Goal: Information Seeking & Learning: Check status

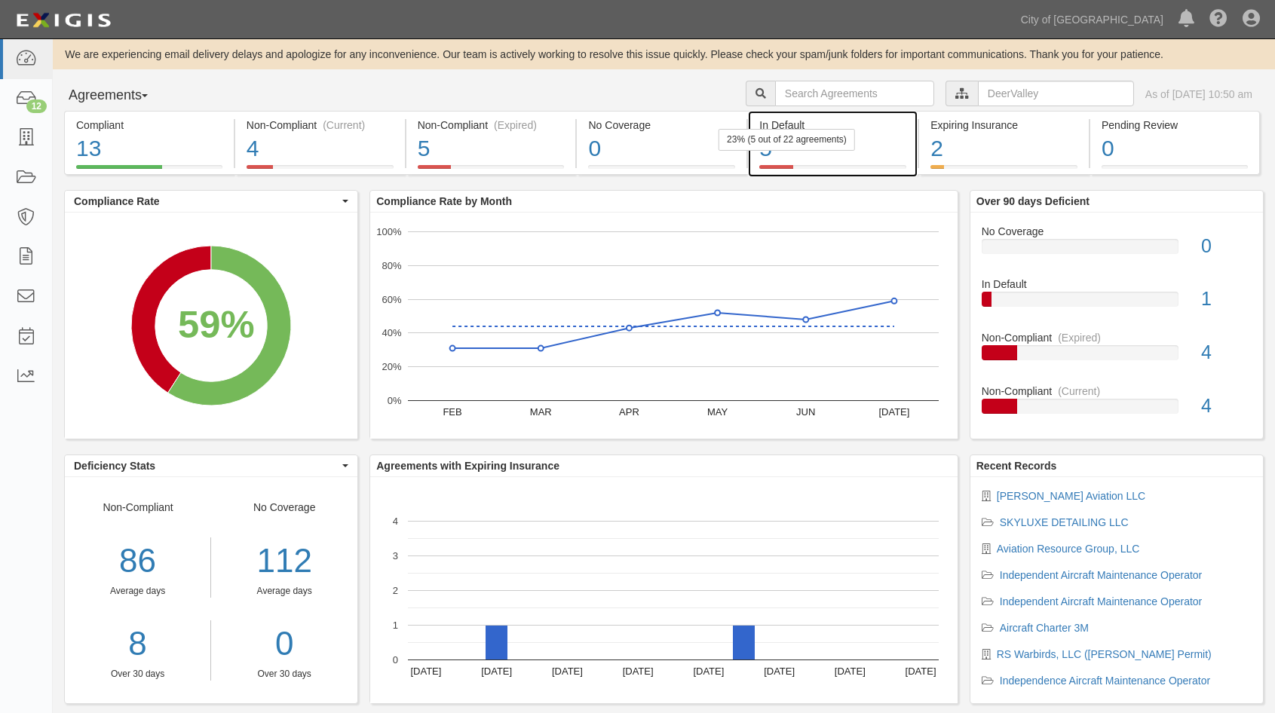
click at [872, 139] on div "5" at bounding box center [832, 149] width 147 height 32
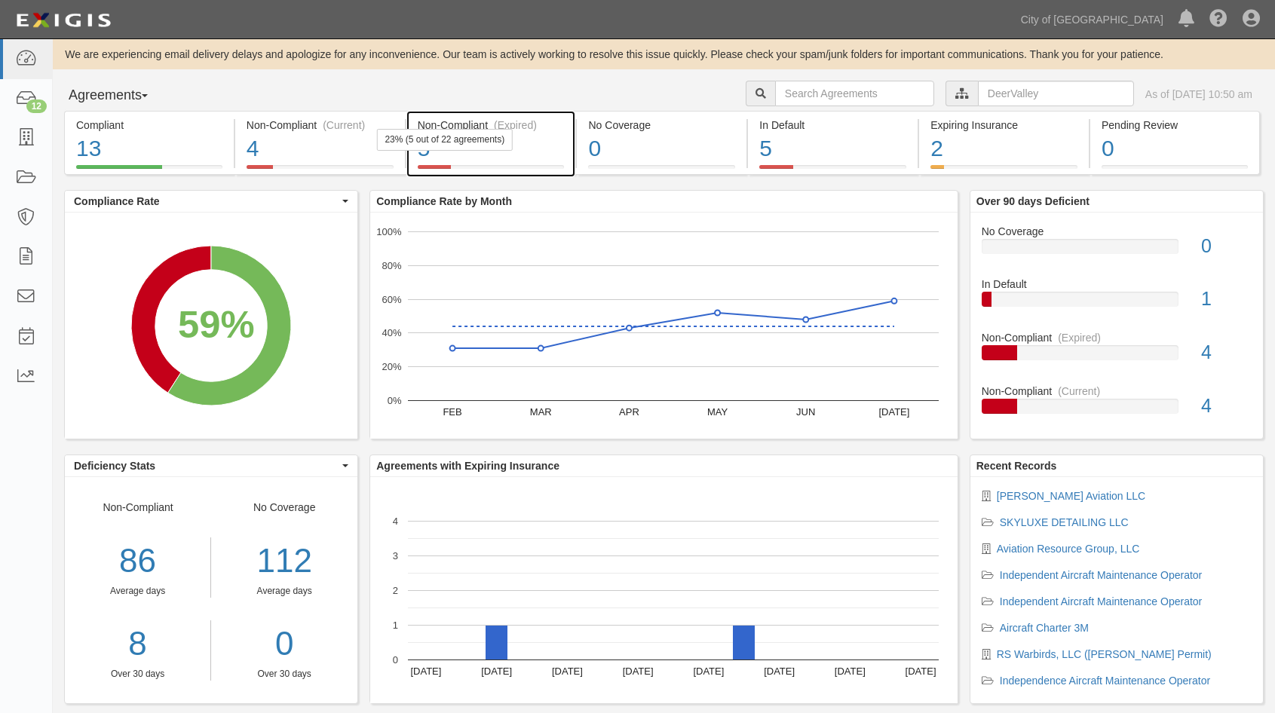
click at [539, 148] on div "5" at bounding box center [491, 149] width 147 height 32
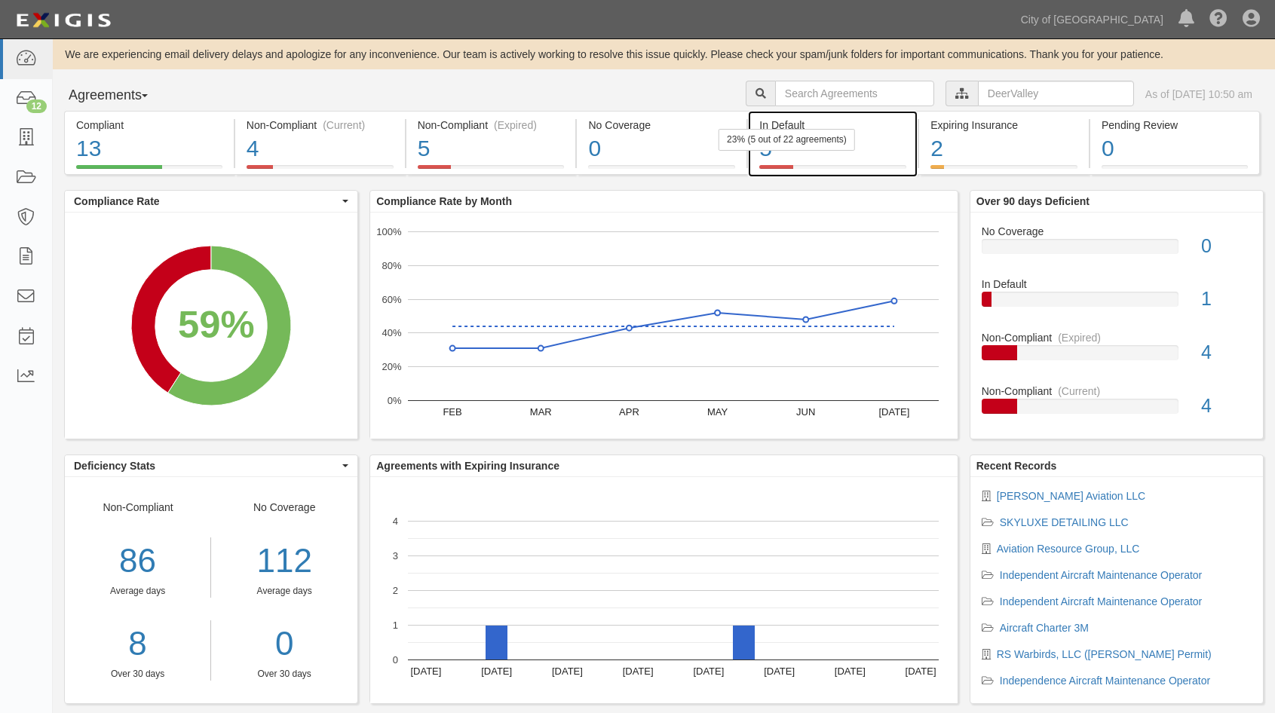
click at [884, 136] on div "5" at bounding box center [832, 149] width 147 height 32
click at [868, 142] on div "5" at bounding box center [832, 149] width 147 height 32
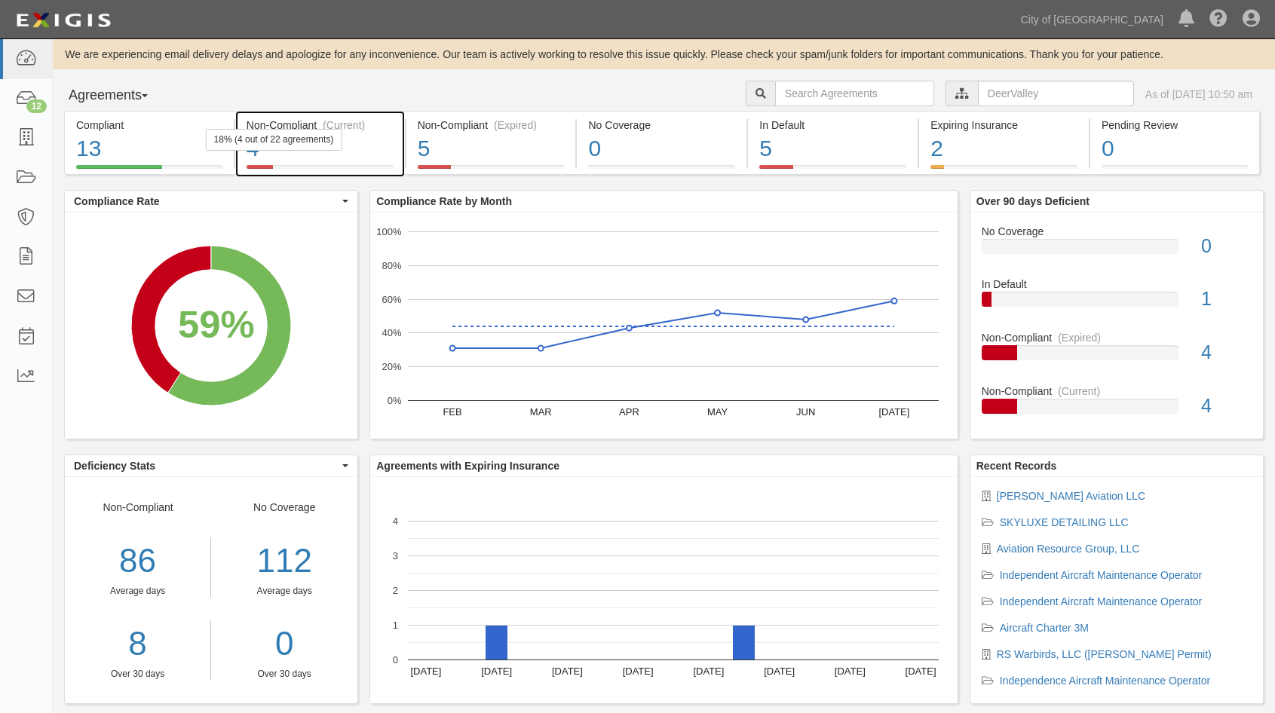
click at [400, 157] on div "Non-Compliant (Current) 4 18% (4 out of 22 agreements)" at bounding box center [320, 143] width 170 height 64
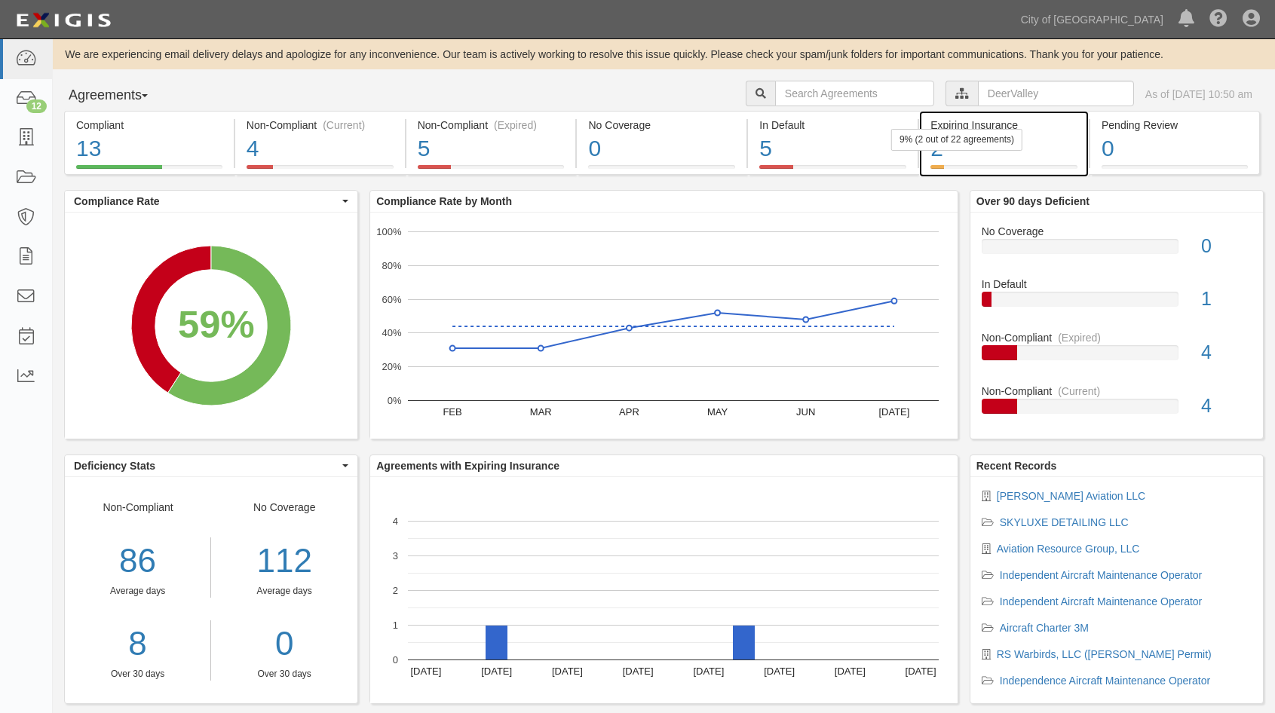
click at [1049, 144] on div "2" at bounding box center [1003, 149] width 147 height 32
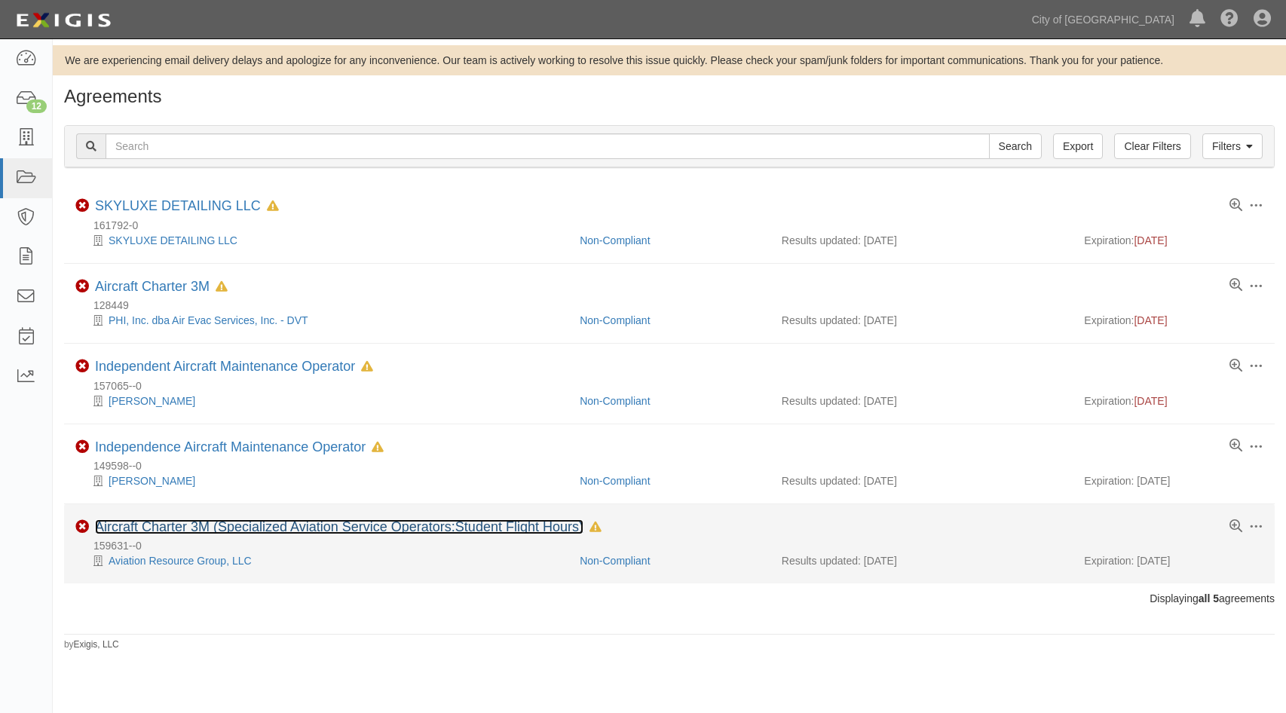
click at [367, 528] on link "Aircraft Charter 3M (Specialized Aviation Service Operators:Student Flight Hour…" at bounding box center [339, 526] width 489 height 15
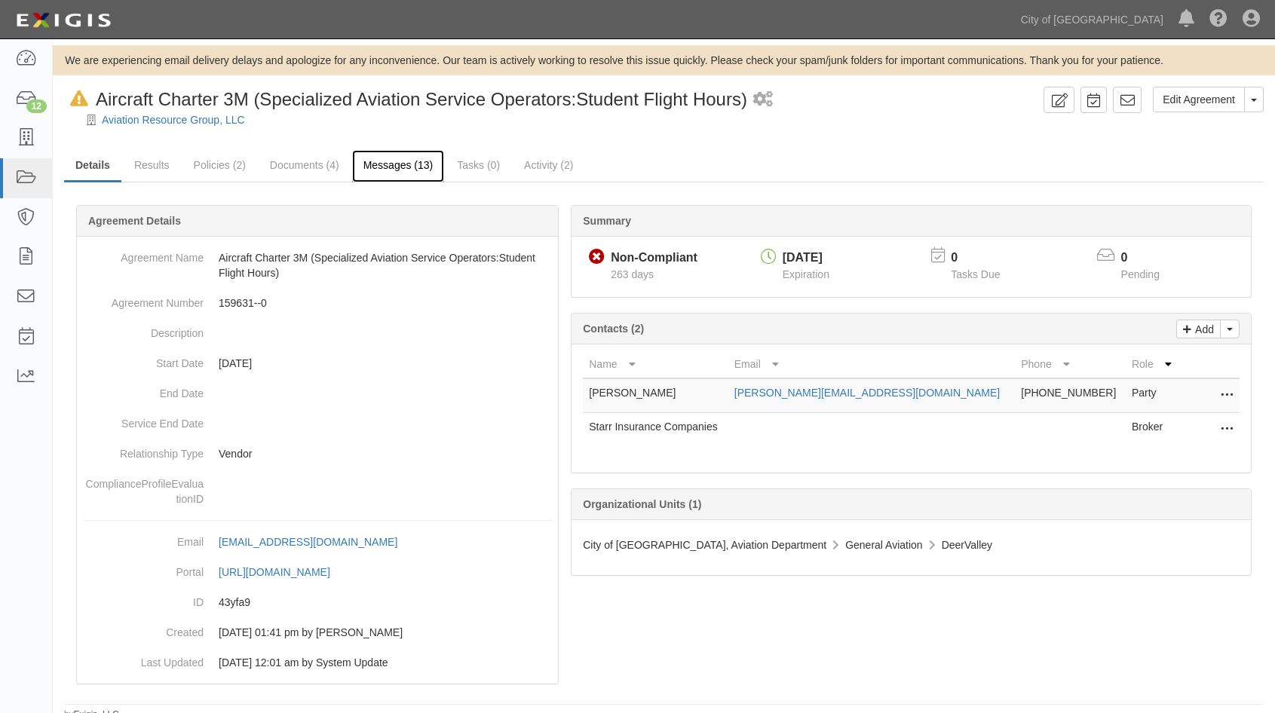
click at [387, 166] on link "Messages (13)" at bounding box center [398, 166] width 93 height 32
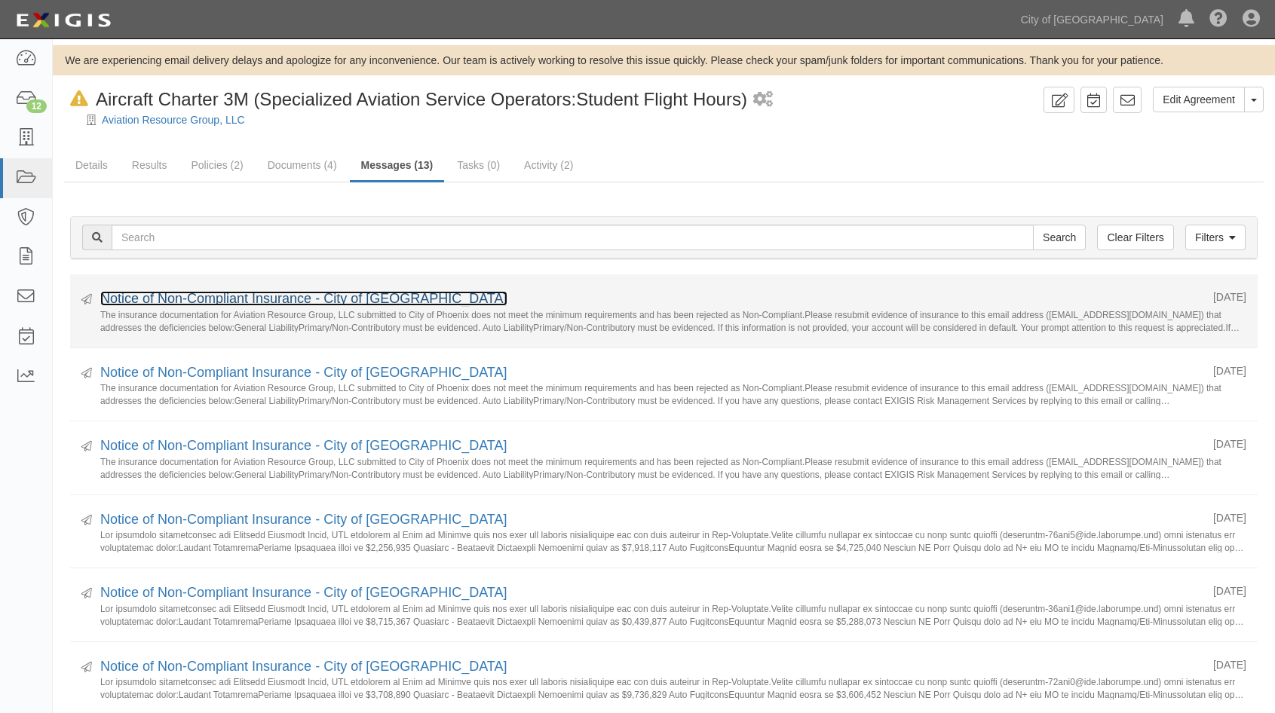
click at [282, 300] on link "Notice of Non-Compliant Insurance - City of [GEOGRAPHIC_DATA]" at bounding box center [303, 298] width 407 height 15
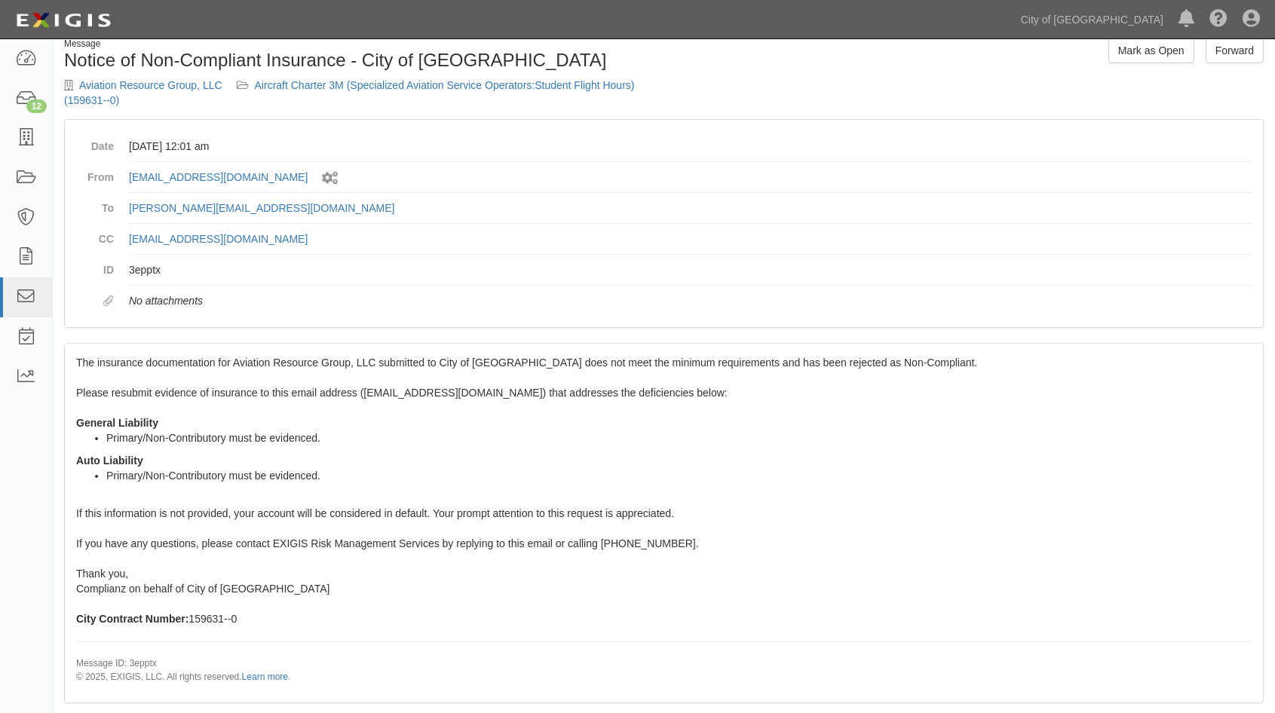
scroll to position [76, 0]
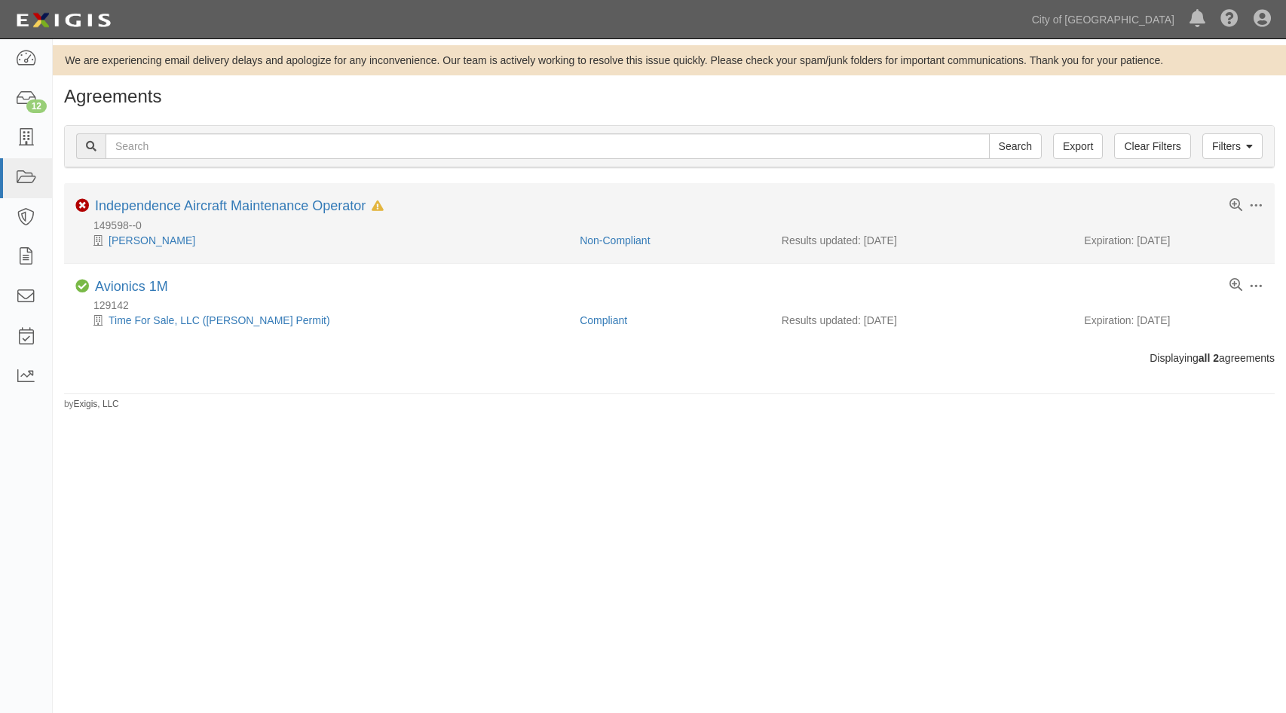
click at [270, 219] on div "149598--0" at bounding box center [674, 225] width 1199 height 15
click at [161, 239] on link "Bertrand Lewis" at bounding box center [152, 240] width 87 height 12
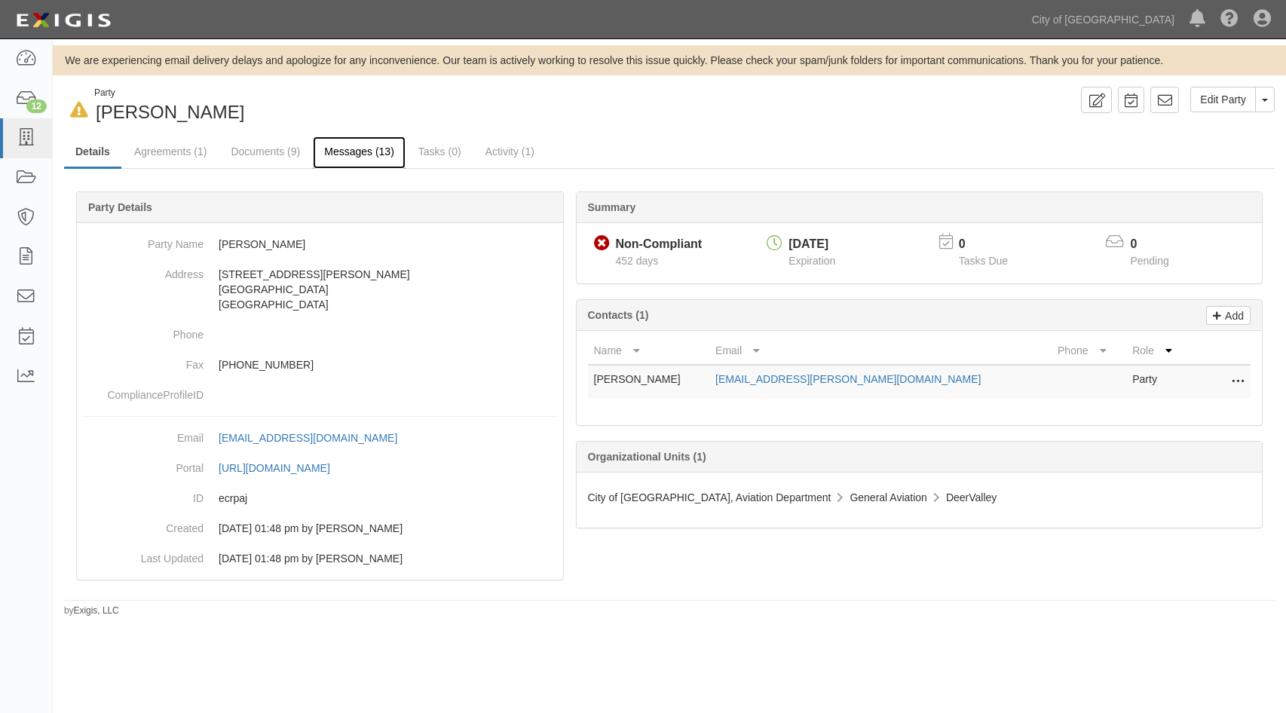
click at [342, 152] on link "Messages (13)" at bounding box center [359, 152] width 93 height 32
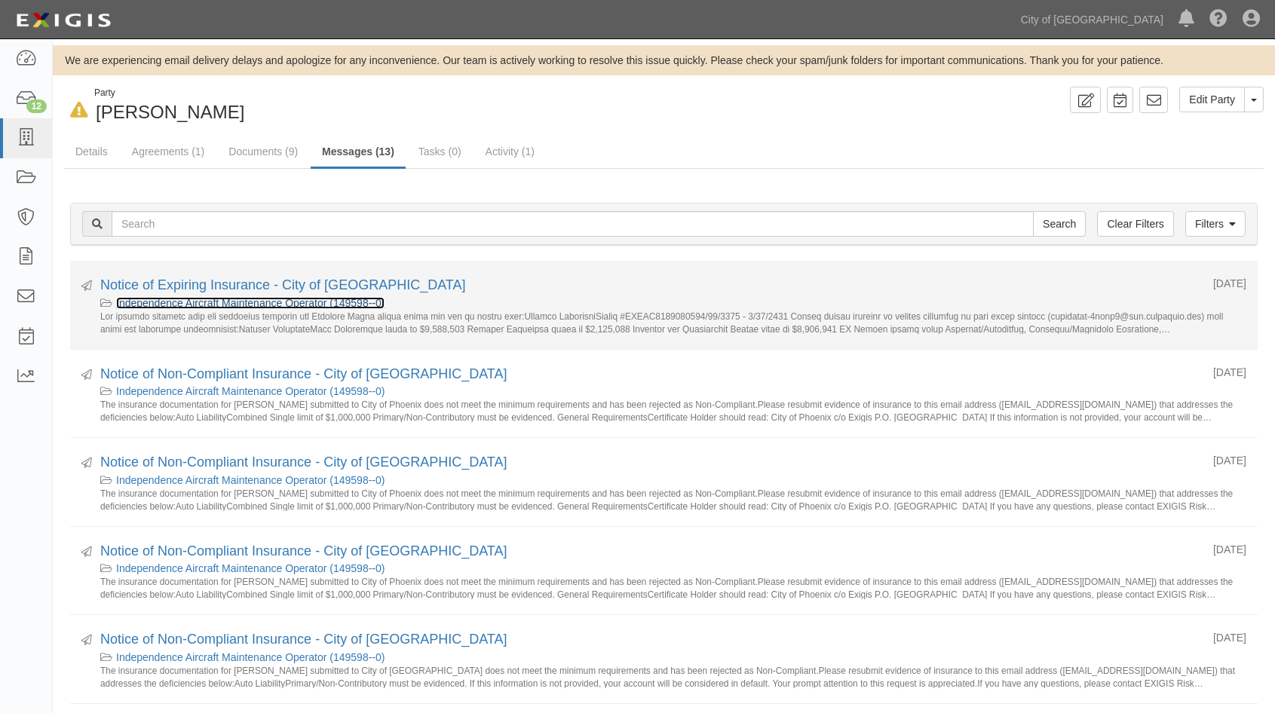
click at [222, 300] on link "Independence Aircraft Maintenance Operator (149598--0)" at bounding box center [250, 303] width 268 height 12
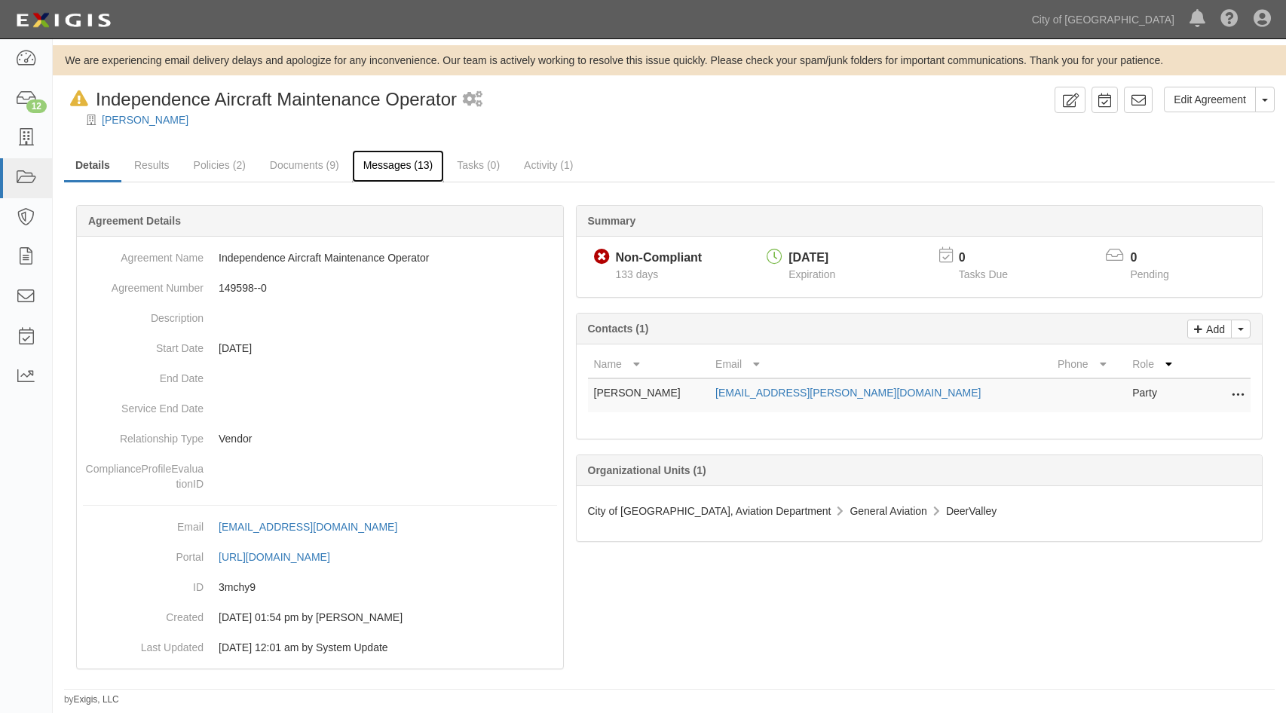
click at [378, 170] on link "Messages (13)" at bounding box center [398, 166] width 93 height 32
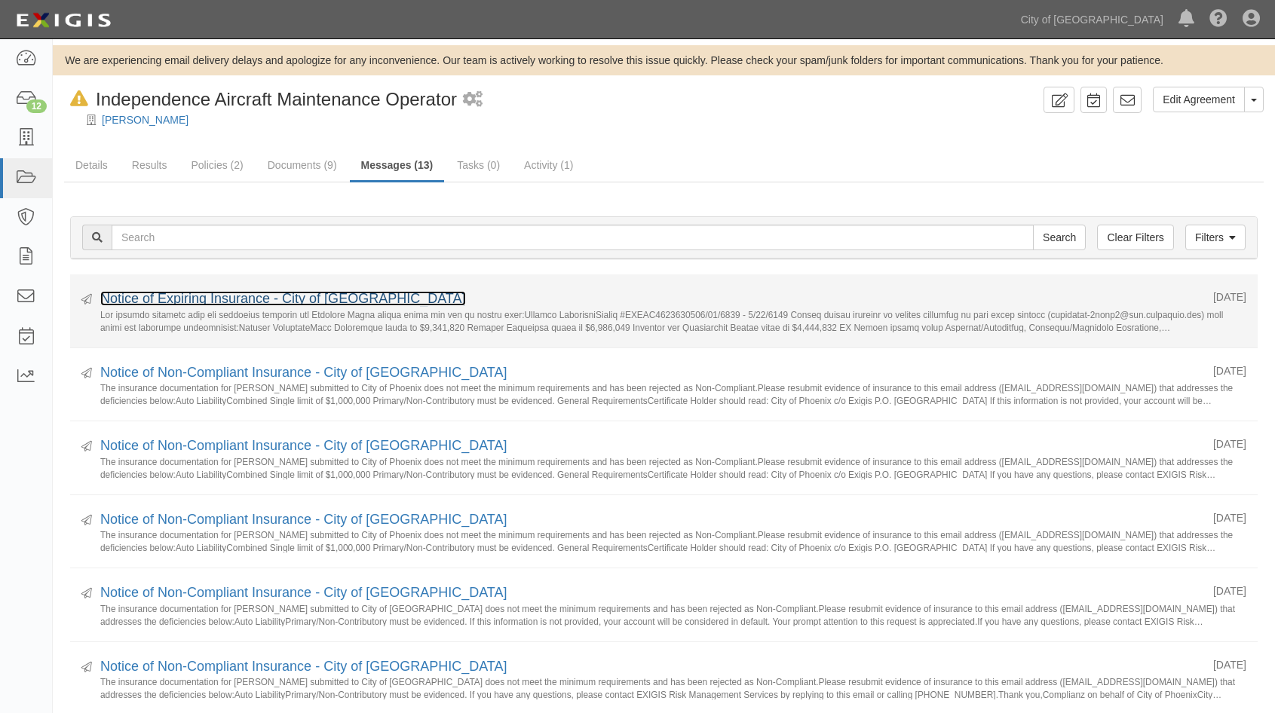
click at [210, 293] on link "Notice of Expiring Insurance - City of Phoenix" at bounding box center [283, 298] width 366 height 15
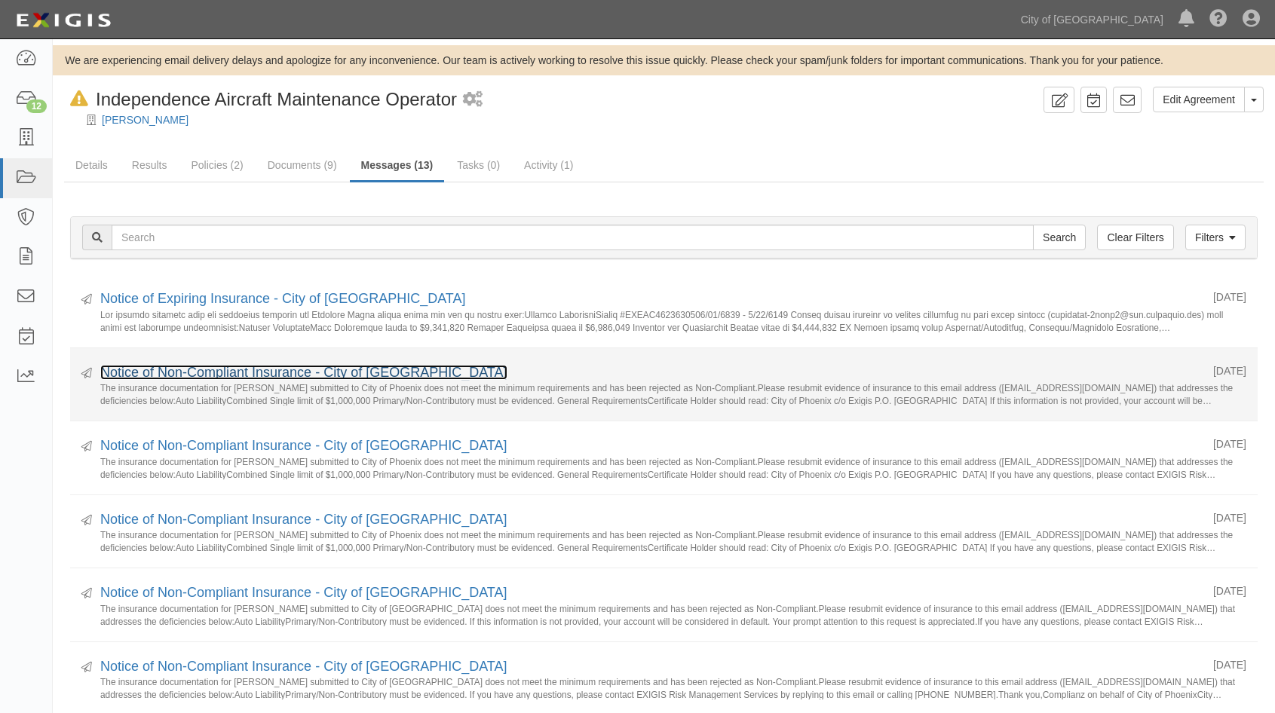
click at [207, 374] on link "Notice of Non-Compliant Insurance - City of [GEOGRAPHIC_DATA]" at bounding box center [303, 372] width 407 height 15
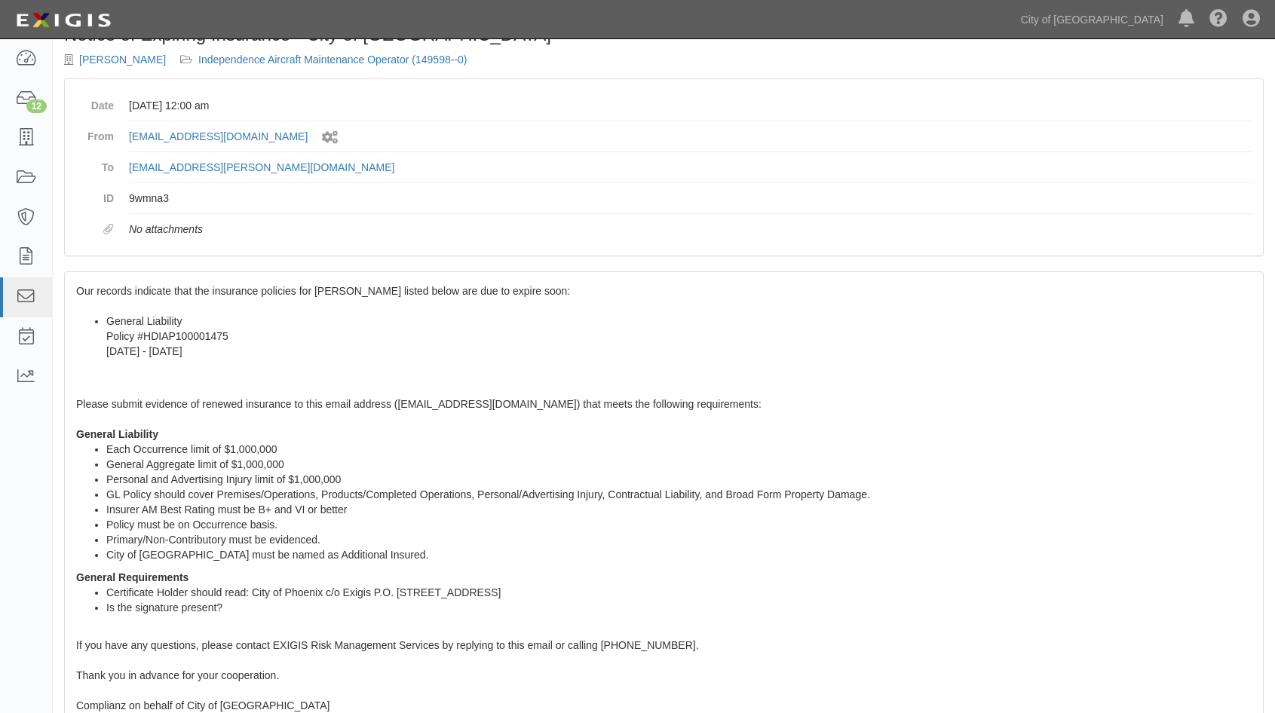
scroll to position [75, 0]
click at [85, 285] on span "Our records indicate that the insurance policies for Bertrand Lewis listed belo…" at bounding box center [663, 541] width 1175 height 515
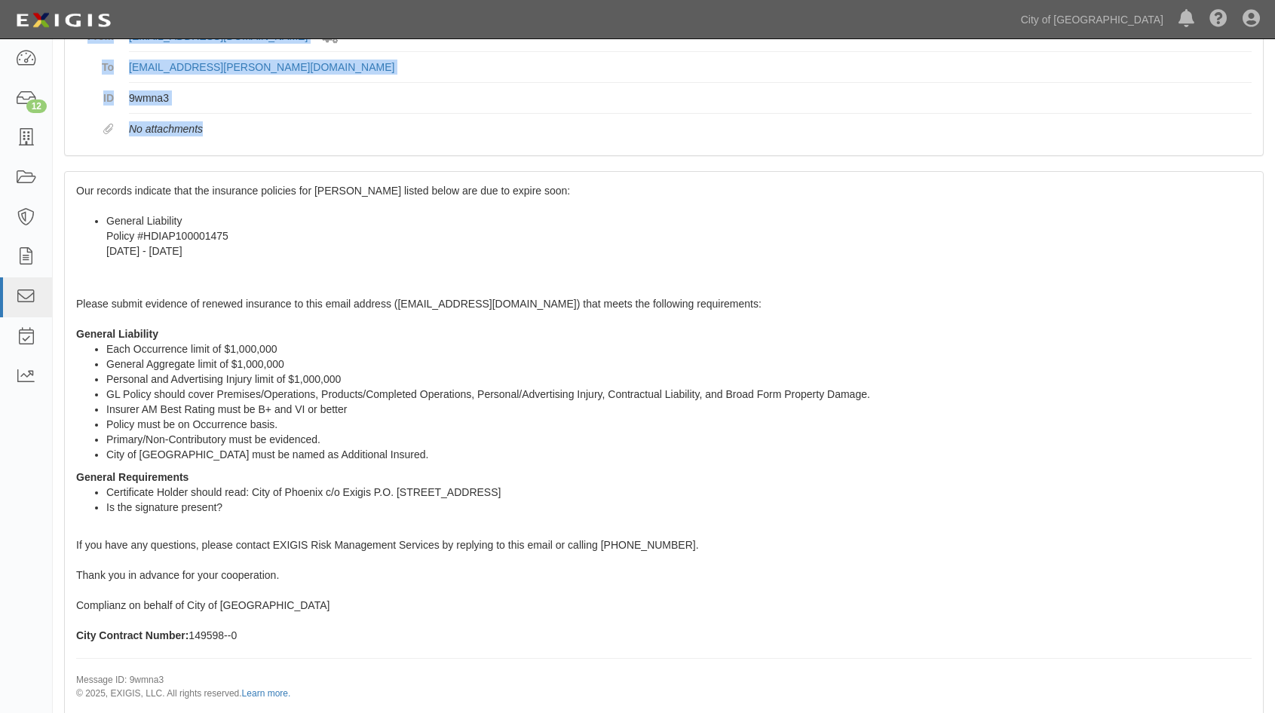
scroll to position [219, 0]
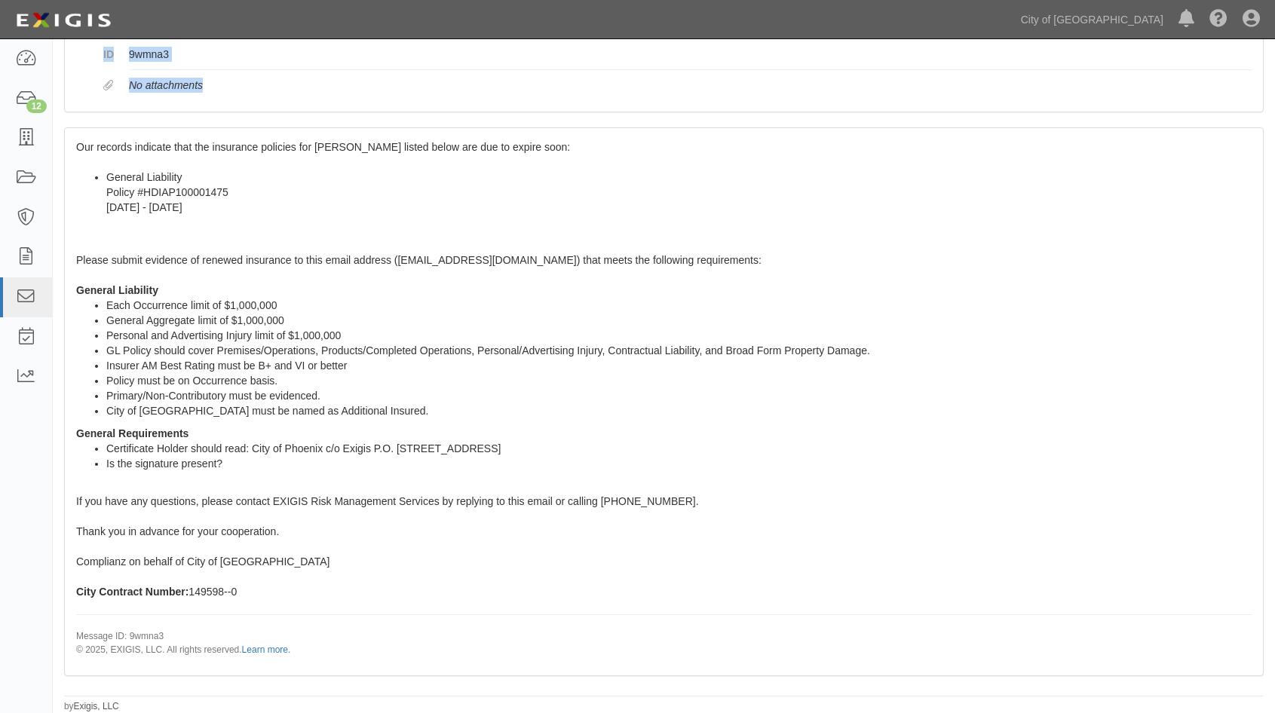
drag, startPoint x: 78, startPoint y: 289, endPoint x: 512, endPoint y: 597, distance: 532.1
click at [512, 597] on div "Our records indicate that the insurance policies for Bertrand Lewis listed belo…" at bounding box center [664, 401] width 1198 height 547
copy span "Our records indicate that the insurance policies for Bertrand Lewis listed belo…"
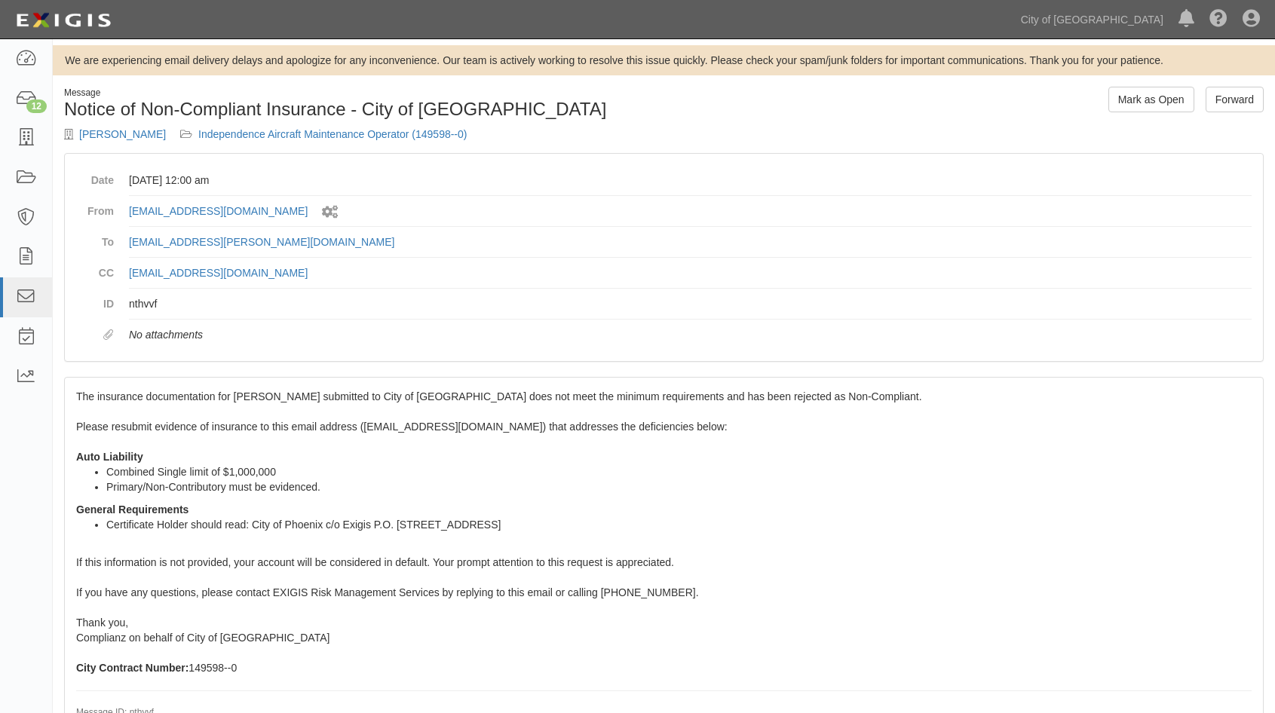
click at [84, 440] on div "The insurance documentation for [PERSON_NAME] submitted to City of [GEOGRAPHIC_…" at bounding box center [664, 564] width 1198 height 373
click at [78, 397] on span "The insurance documentation for [PERSON_NAME] submitted to City of [GEOGRAPHIC_…" at bounding box center [663, 562] width 1175 height 342
drag, startPoint x: 78, startPoint y: 394, endPoint x: 638, endPoint y: 663, distance: 621.1
click at [638, 663] on div "The insurance documentation for [PERSON_NAME] submitted to City of [GEOGRAPHIC_…" at bounding box center [664, 564] width 1198 height 373
copy span "The insurance documentation for [PERSON_NAME] submitted to City of [GEOGRAPHIC_…"
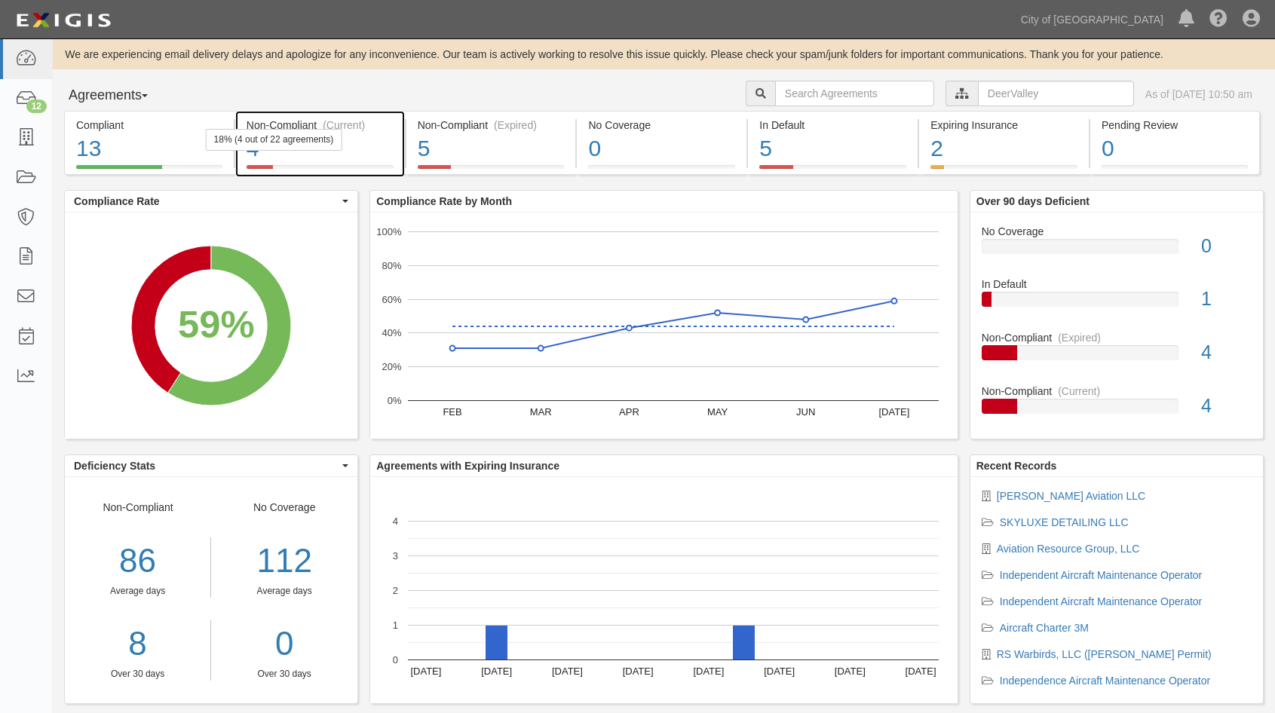
click at [373, 149] on div "4" at bounding box center [320, 149] width 147 height 32
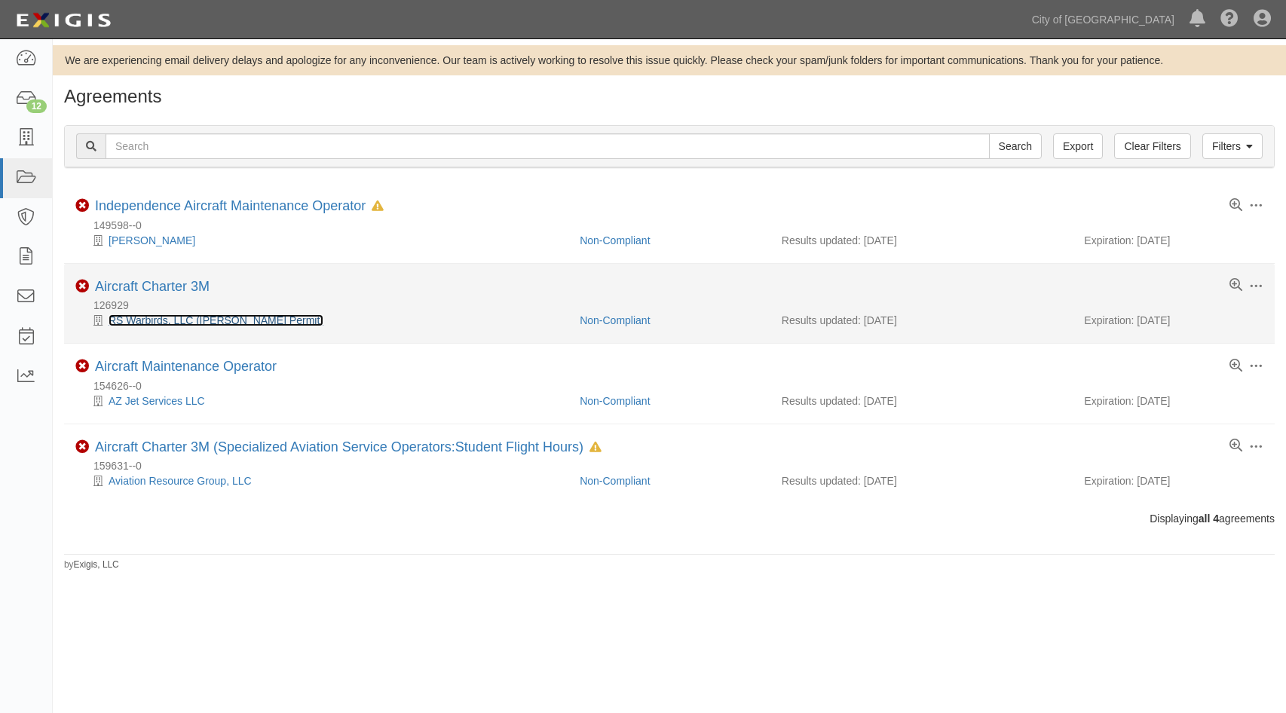
click at [135, 322] on link "RS Warbirds, LLC ([PERSON_NAME] Permit)" at bounding box center [216, 320] width 215 height 12
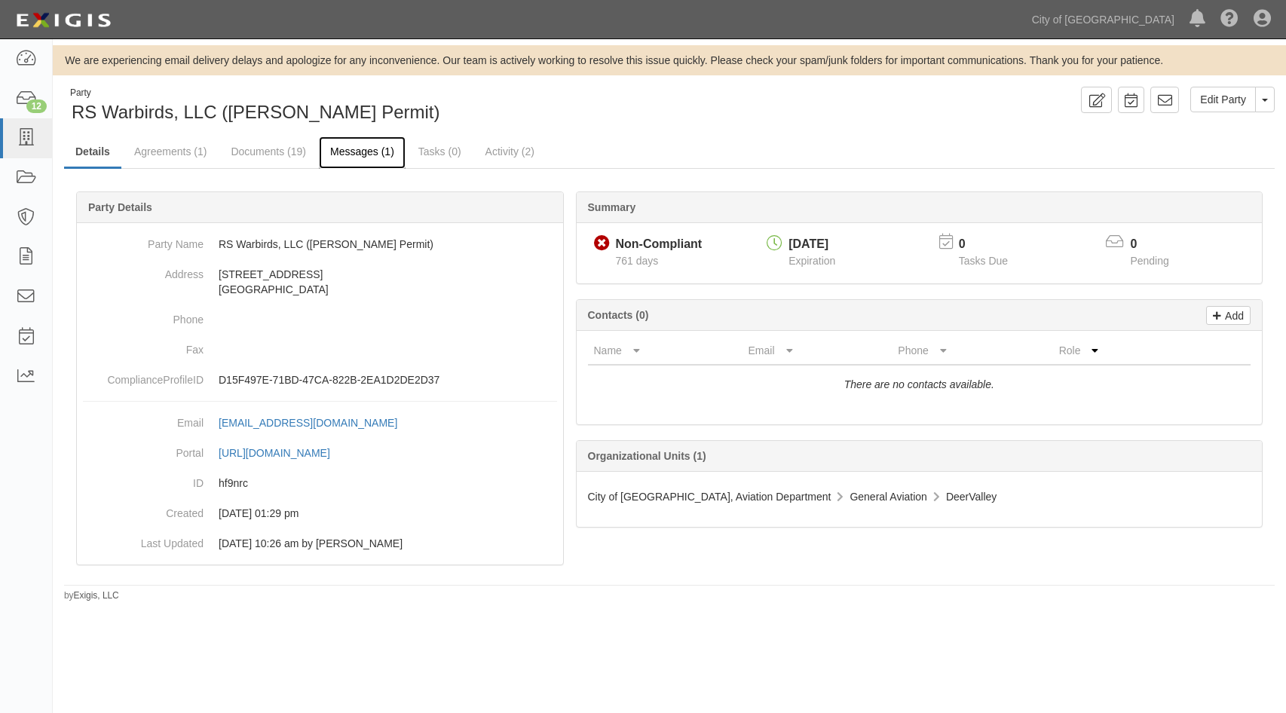
click at [389, 153] on link "Messages (1)" at bounding box center [362, 152] width 87 height 32
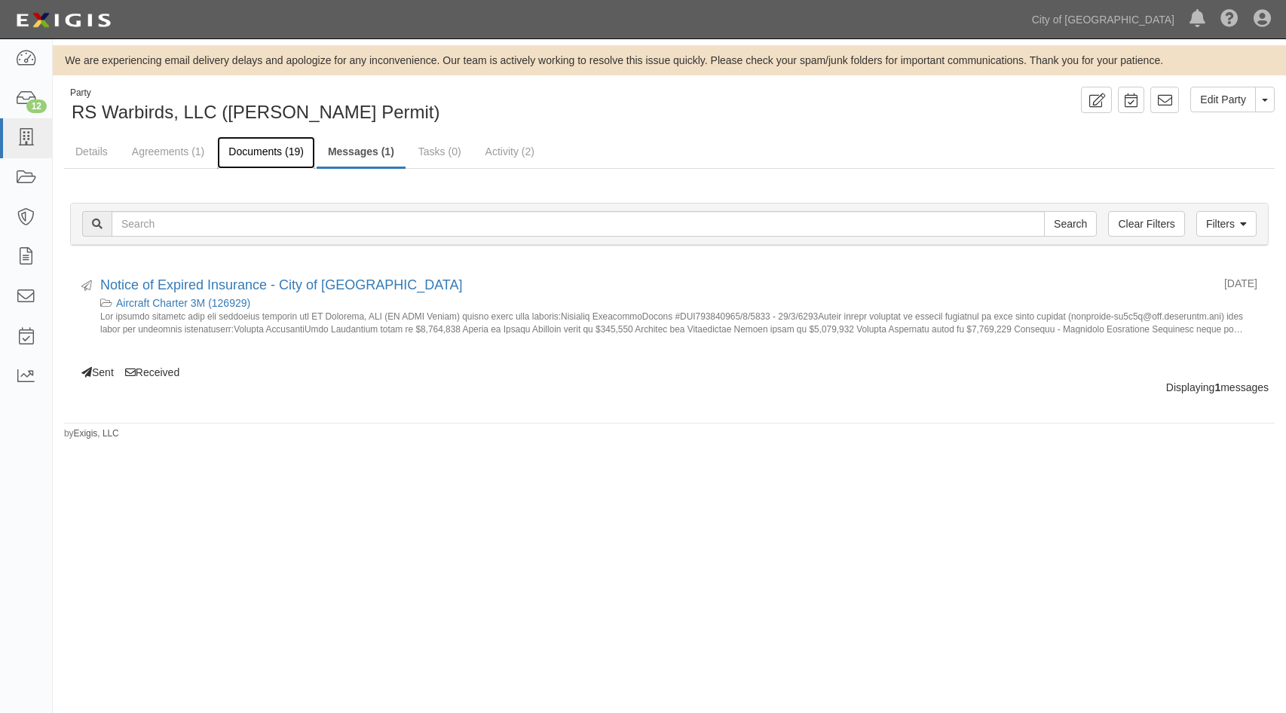
click at [242, 142] on link "Documents (19)" at bounding box center [266, 152] width 98 height 32
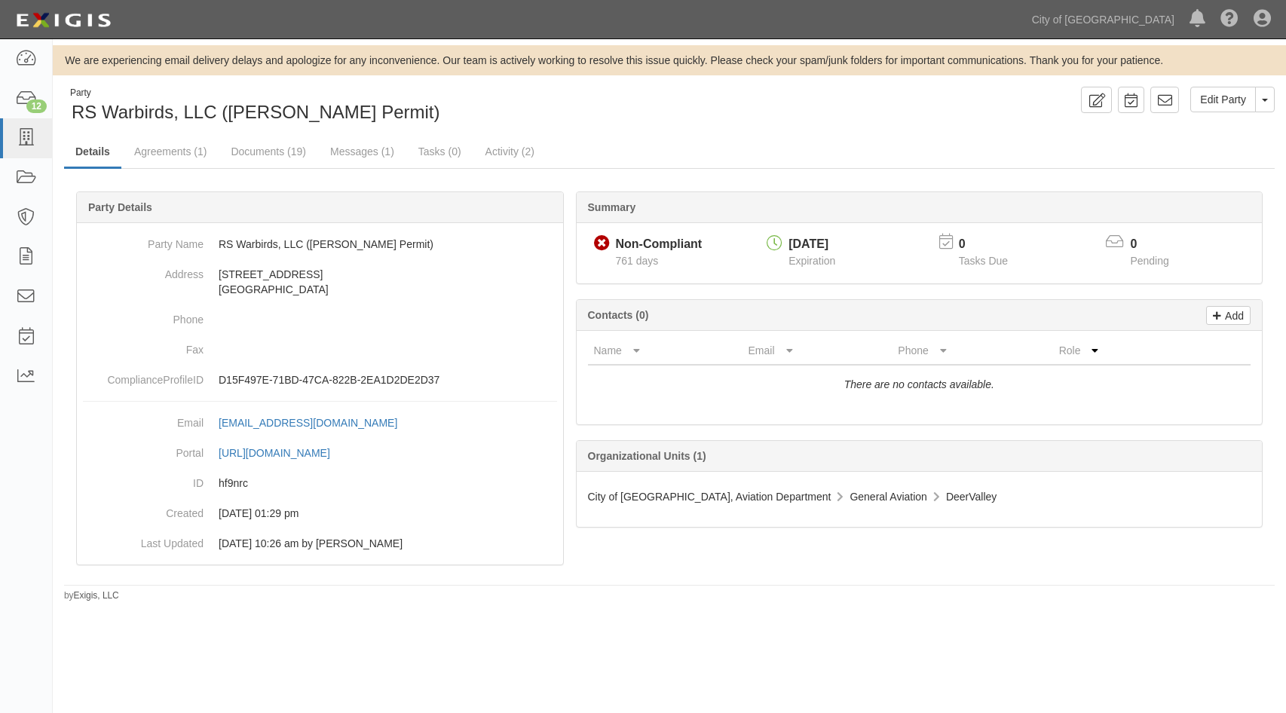
click at [94, 154] on link "Details" at bounding box center [92, 152] width 57 height 32
